Goal: Information Seeking & Learning: Learn about a topic

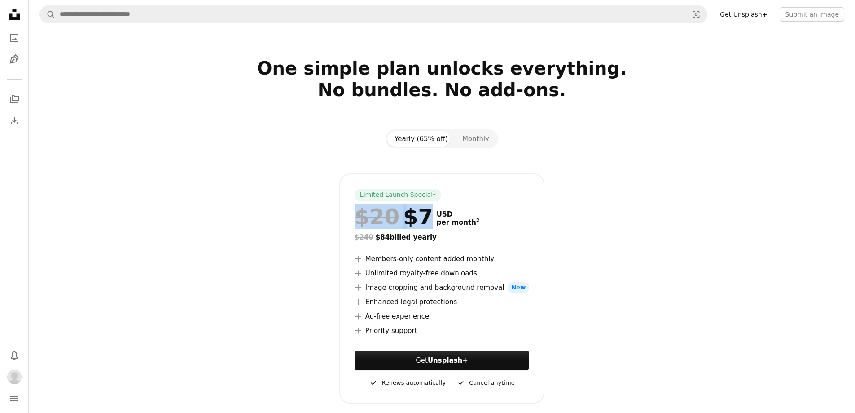
drag, startPoint x: 361, startPoint y: 216, endPoint x: 419, endPoint y: 223, distance: 57.9
click at [419, 223] on div "$20 $7" at bounding box center [394, 216] width 79 height 23
click at [385, 220] on span "$20" at bounding box center [377, 216] width 45 height 23
drag, startPoint x: 363, startPoint y: 220, endPoint x: 406, endPoint y: 220, distance: 43.1
click at [406, 220] on div "$20 $7" at bounding box center [394, 216] width 79 height 23
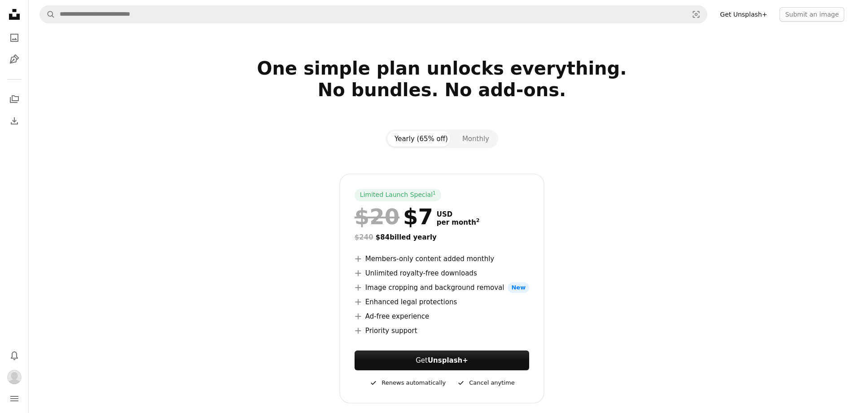
click at [362, 220] on span "$20" at bounding box center [377, 216] width 45 height 23
drag, startPoint x: 356, startPoint y: 220, endPoint x: 418, endPoint y: 221, distance: 61.1
click at [418, 221] on div "$20 $7" at bounding box center [394, 216] width 79 height 23
click at [437, 225] on span "per month 2" at bounding box center [458, 222] width 43 height 8
click at [476, 223] on sup "2" at bounding box center [478, 220] width 4 height 6
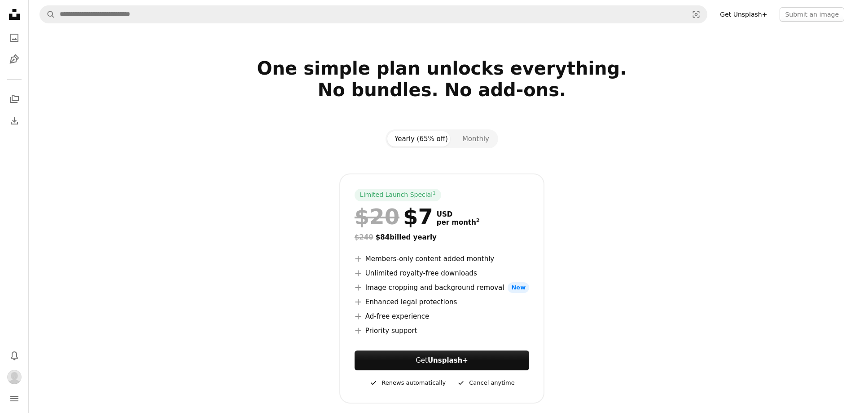
scroll to position [1727, 0]
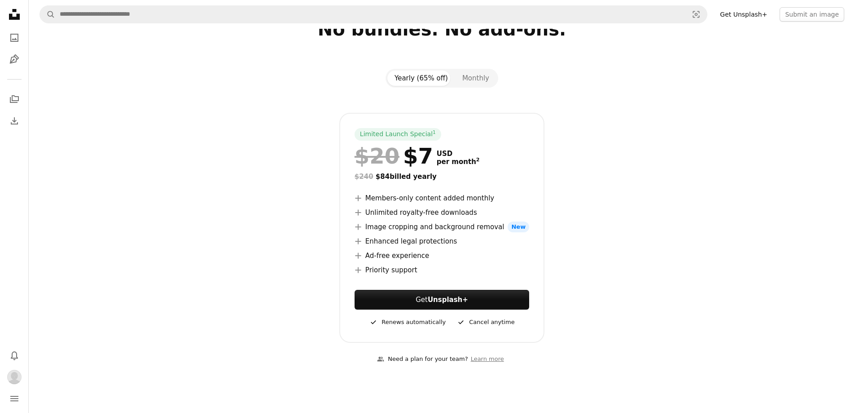
scroll to position [45, 0]
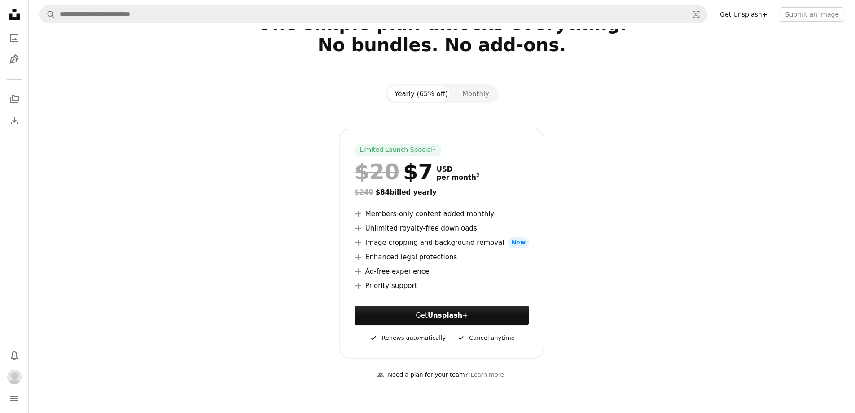
click at [361, 257] on icon at bounding box center [358, 257] width 6 height 6
click at [384, 258] on li "A plus sign Enhanced legal protections" at bounding box center [442, 256] width 175 height 11
click at [374, 259] on li "A plus sign Enhanced legal protections" at bounding box center [442, 256] width 175 height 11
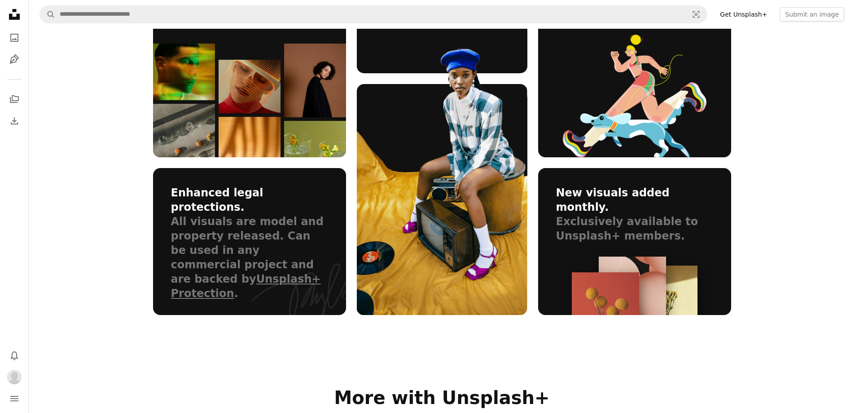
scroll to position [629, 0]
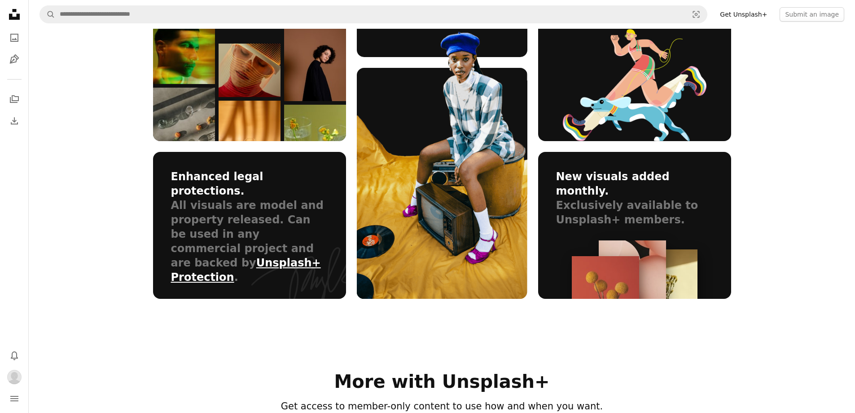
click at [201, 256] on link "Unsplash+ Protection" at bounding box center [246, 269] width 150 height 27
